Goal: Submit feedback/report problem

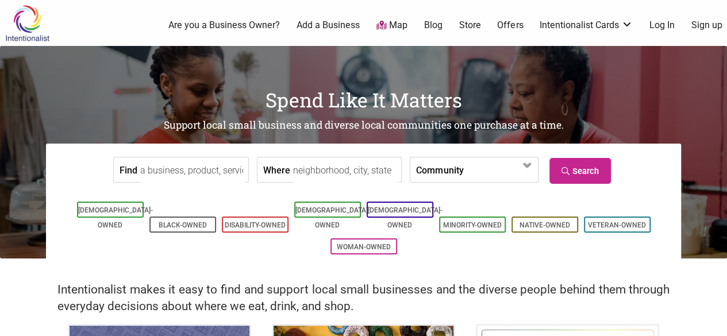
click at [655, 18] on div "0 Are you a Business Owner? Add a Business Map Blog Store Offers Intentionalist…" at bounding box center [407, 25] width 654 height 46
click at [659, 25] on link "Log In" at bounding box center [661, 25] width 25 height 13
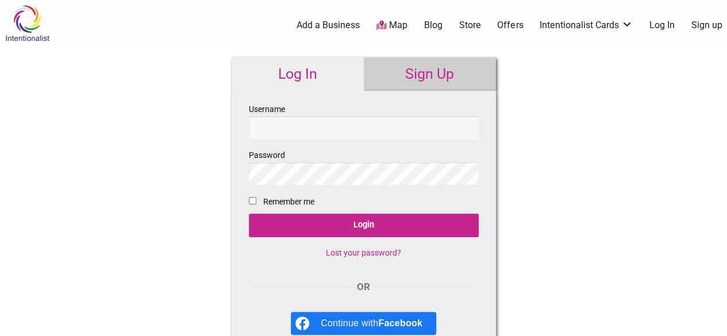
scroll to position [109, 0]
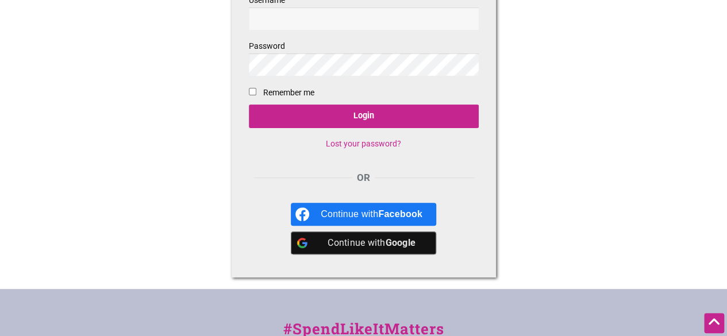
click at [369, 240] on div "Continue with Google" at bounding box center [371, 242] width 102 height 23
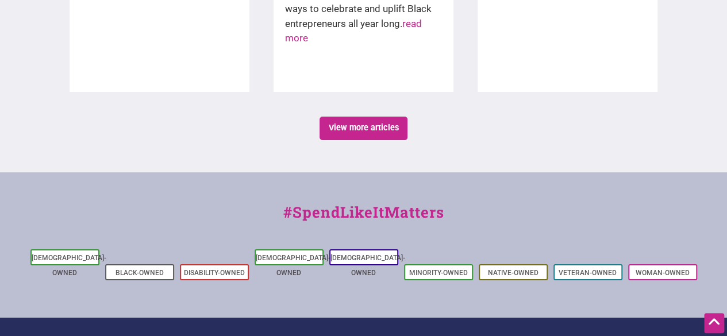
scroll to position [2254, 0]
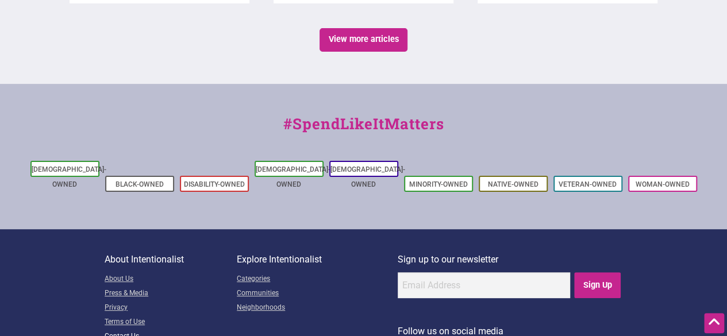
click at [134, 330] on link "Contact Us" at bounding box center [171, 337] width 132 height 14
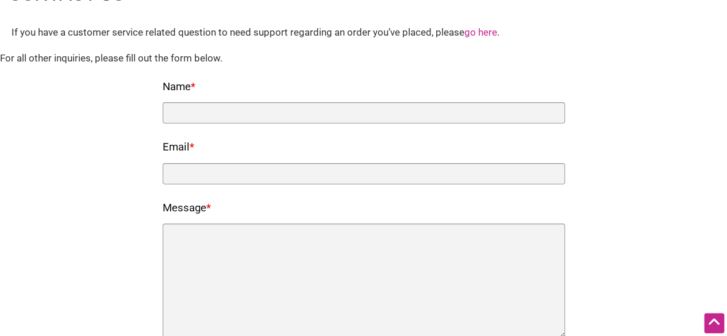
scroll to position [72, 0]
click at [480, 29] on link "go here" at bounding box center [480, 31] width 33 height 11
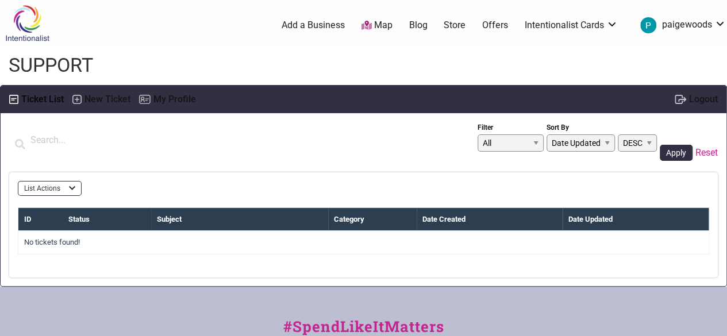
scroll to position [34, 0]
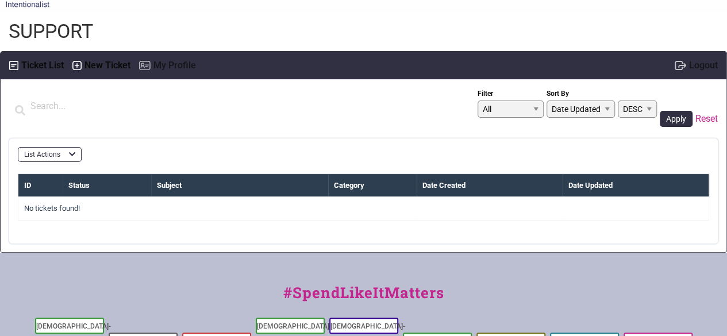
click at [93, 67] on label "New Ticket" at bounding box center [107, 65] width 46 height 17
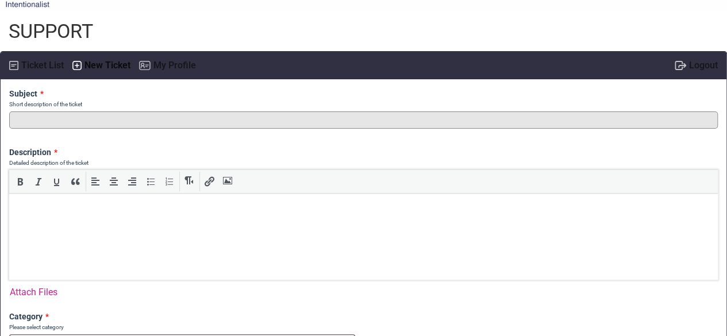
click at [199, 121] on input "text" at bounding box center [363, 119] width 708 height 17
type input "Card Declined"
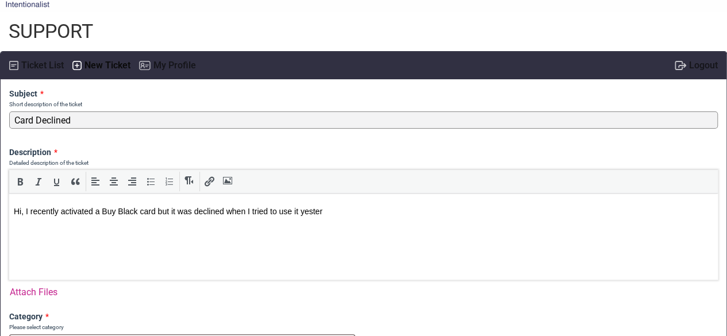
click at [403, 207] on p "Hi, I recently activated a Buy Black card but it was declined when I tried to u…" at bounding box center [363, 211] width 699 height 10
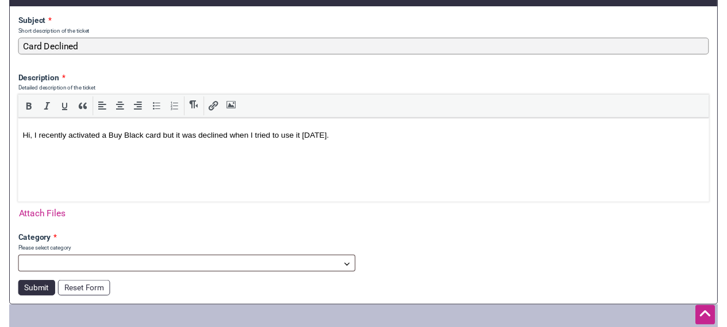
scroll to position [119, 0]
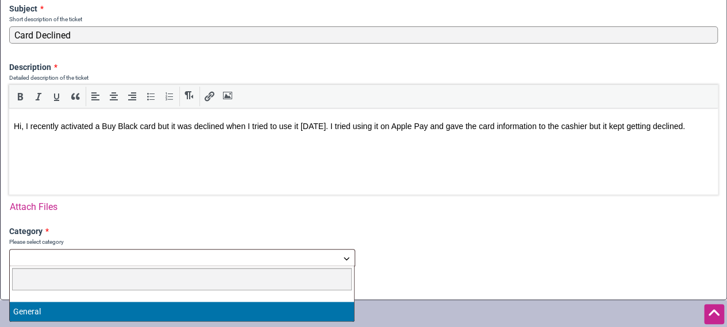
click at [89, 262] on span at bounding box center [182, 257] width 346 height 17
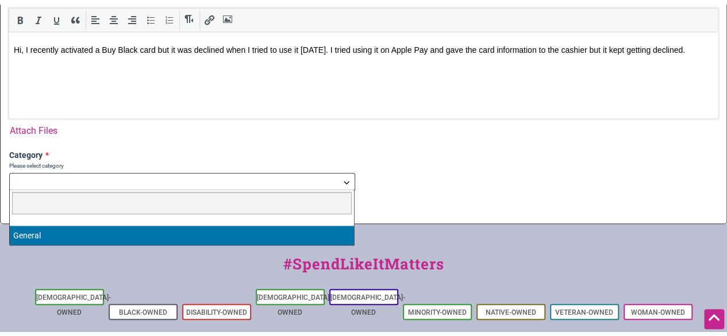
scroll to position [203, 0]
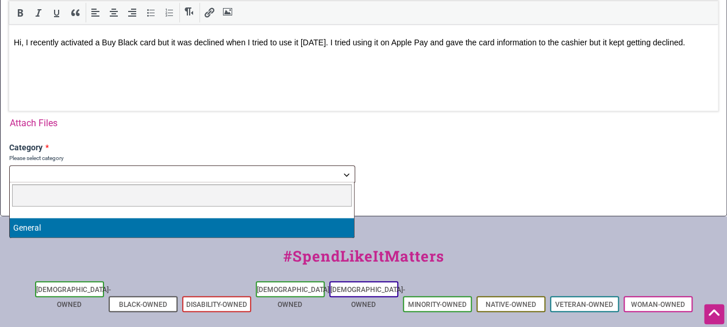
select select "1"
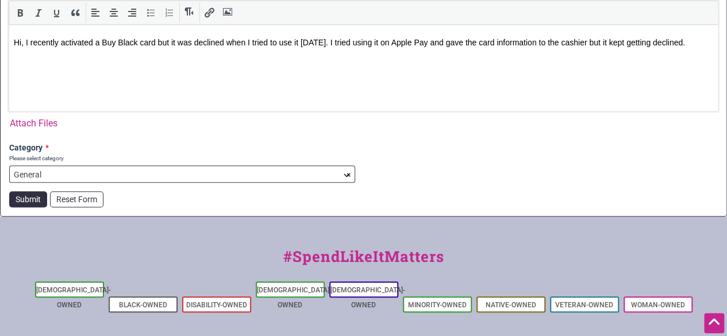
click at [137, 48] on p "Hi, I recently activated a Buy Black card but it was declined when I tried to u…" at bounding box center [363, 42] width 699 height 10
click at [169, 57] on p "Hi, I recently activated a Buy Black card but it was declined when I tried to u…" at bounding box center [363, 47] width 699 height 21
click at [22, 192] on button "Submit" at bounding box center [28, 199] width 38 height 16
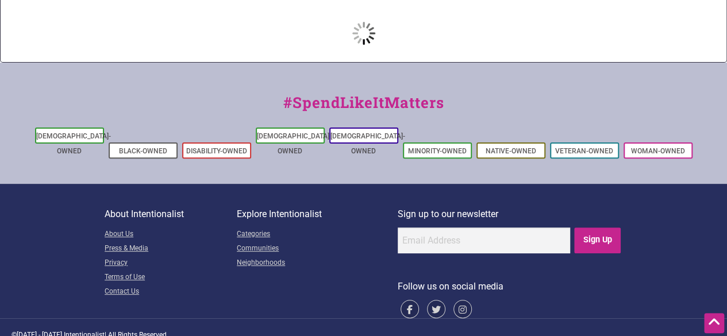
scroll to position [116, 0]
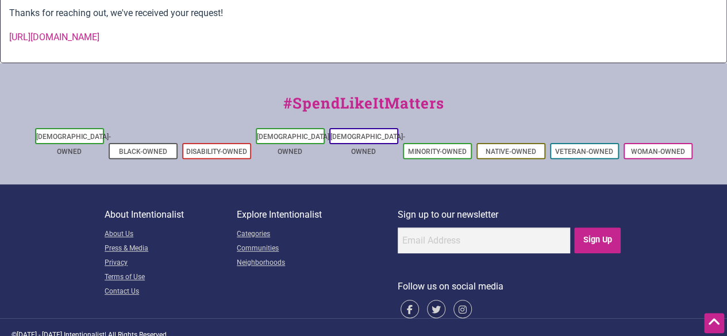
click at [22, 192] on div "About Intentionalist About Us Press & Media Privacy Terms of Use Contact Us Exp…" at bounding box center [363, 251] width 727 height 134
